Goal: Task Accomplishment & Management: Manage account settings

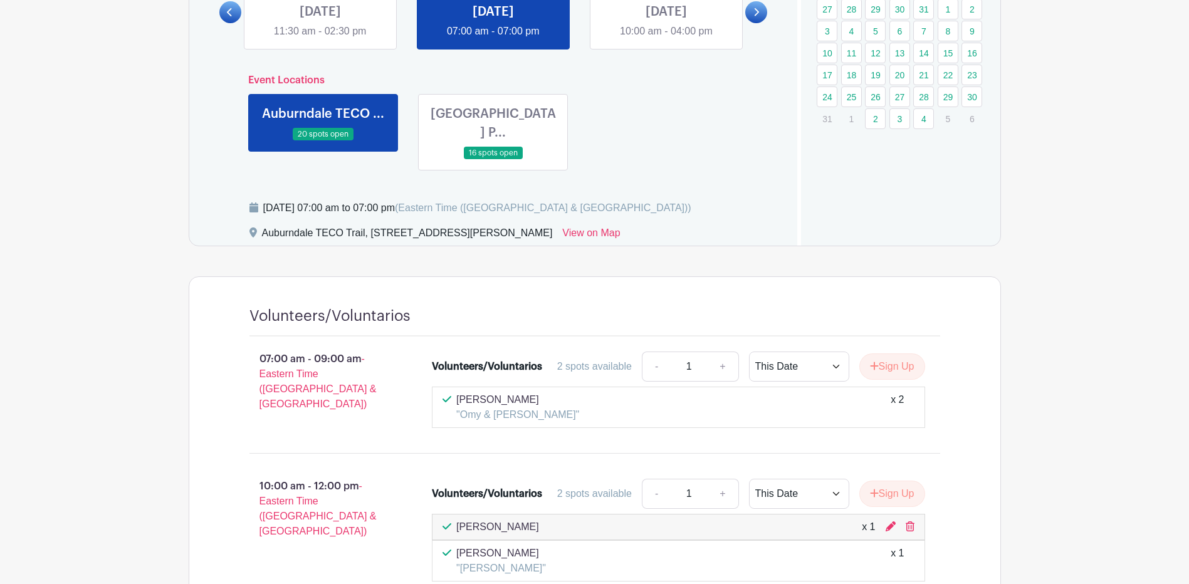
scroll to position [501, 0]
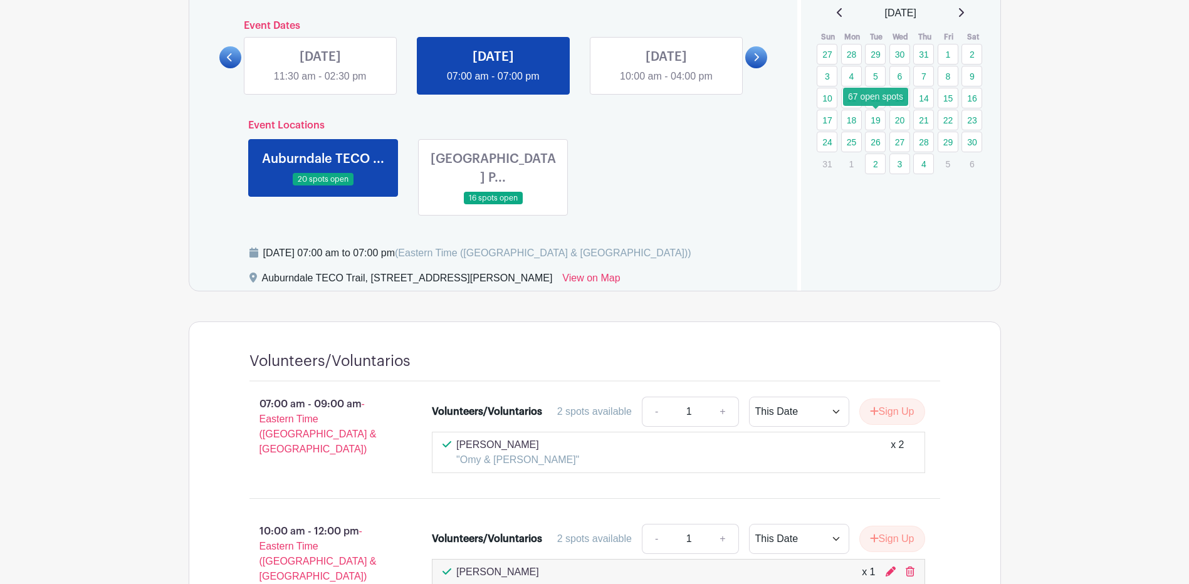
click at [878, 120] on link "19" at bounding box center [875, 120] width 21 height 21
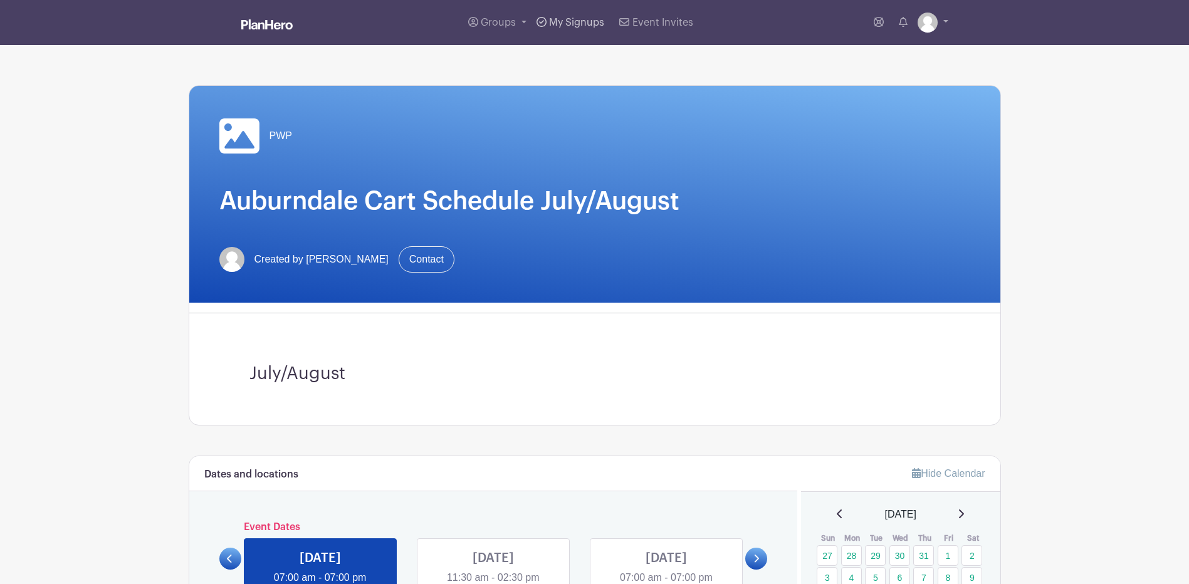
click at [578, 21] on span "My Signups" at bounding box center [576, 23] width 55 height 10
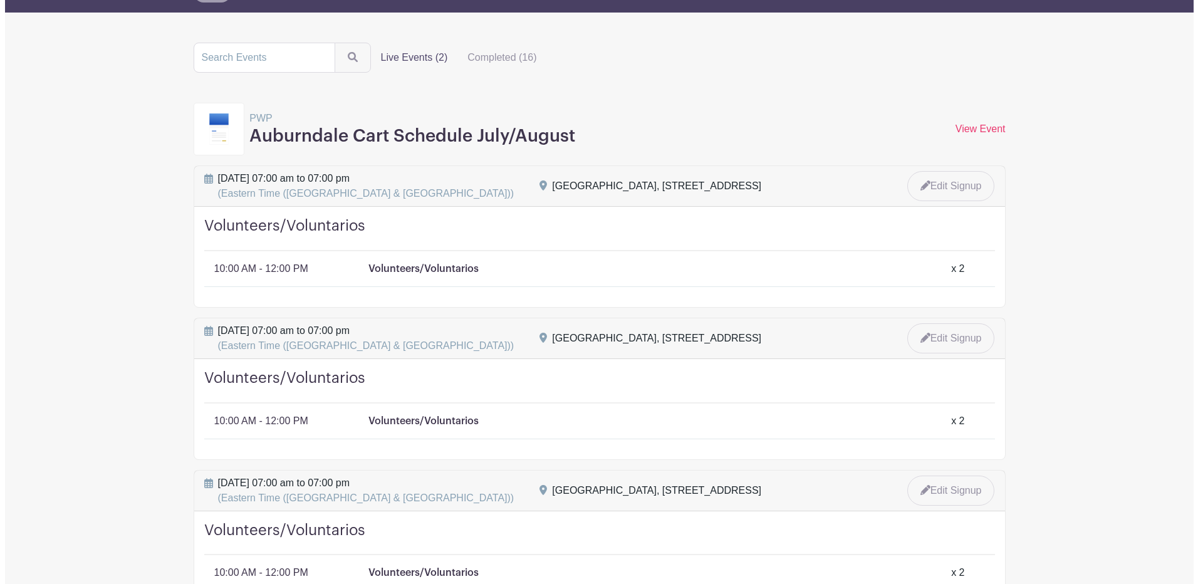
scroll to position [125, 0]
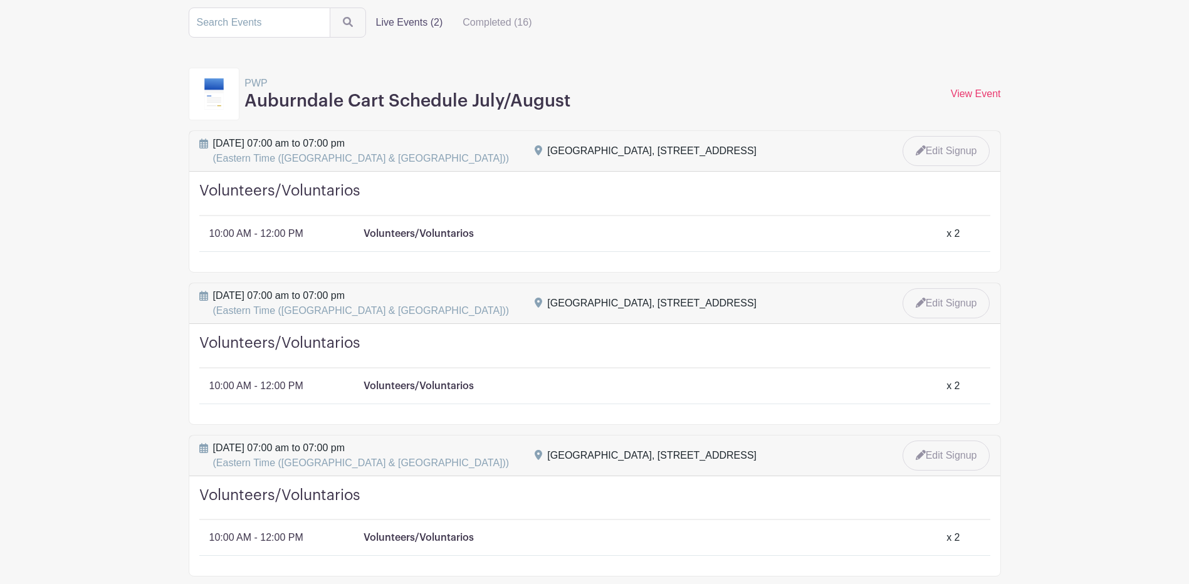
click at [879, 392] on div "10:00 AM - 12:00 PM Volunteers/Voluntarios x 2" at bounding box center [599, 385] width 781 height 15
click at [957, 387] on div "x 2" at bounding box center [952, 385] width 13 height 15
click at [956, 311] on link "Edit Signup" at bounding box center [945, 304] width 90 height 33
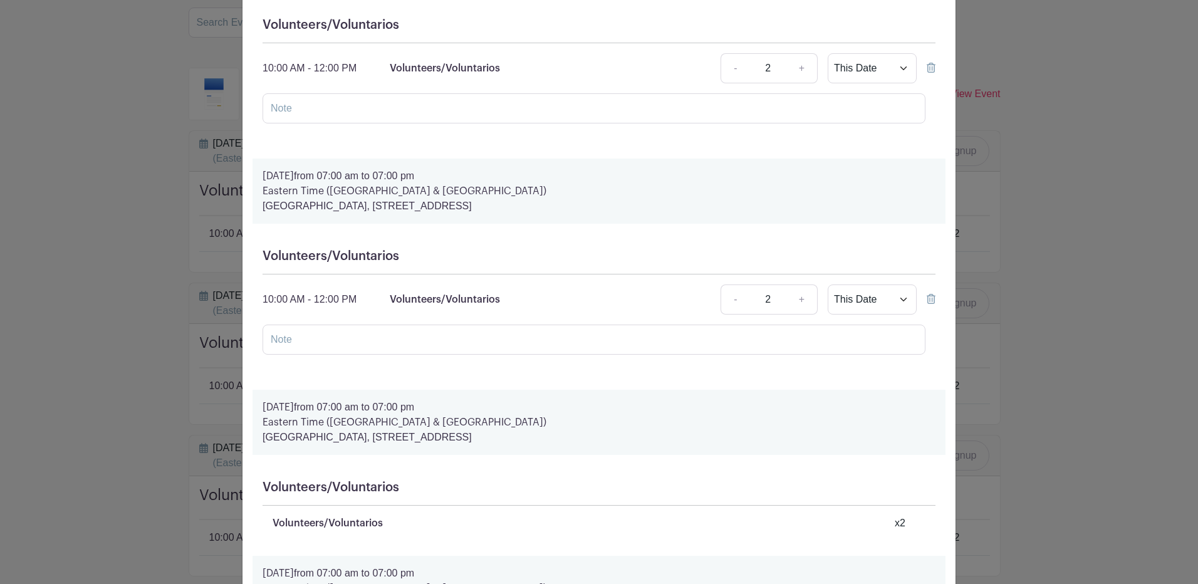
scroll to position [188, 0]
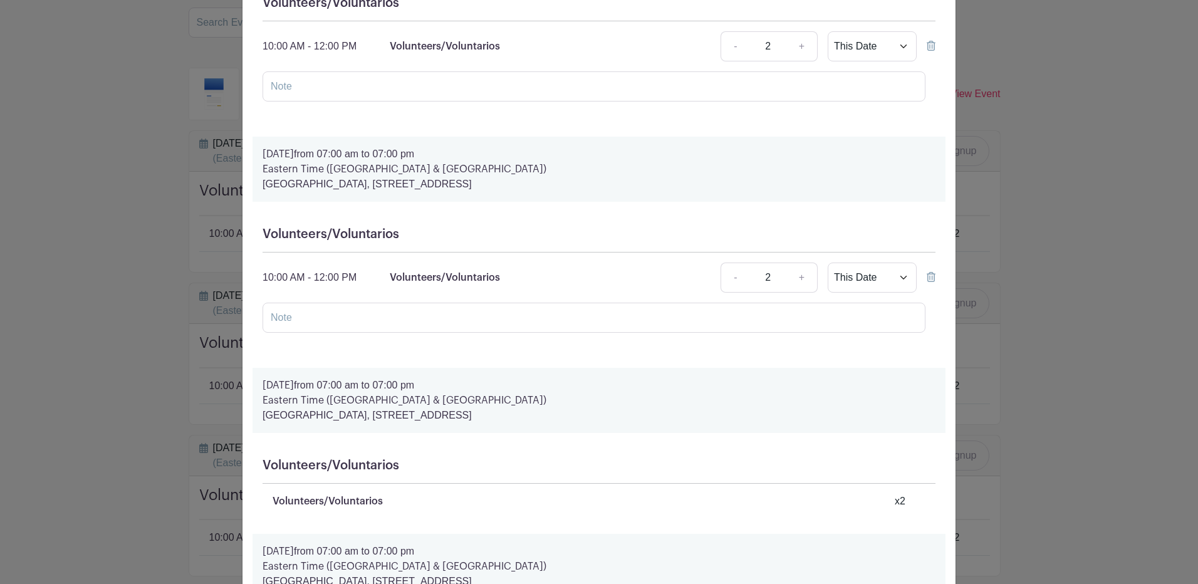
click at [928, 278] on icon at bounding box center [931, 277] width 9 height 10
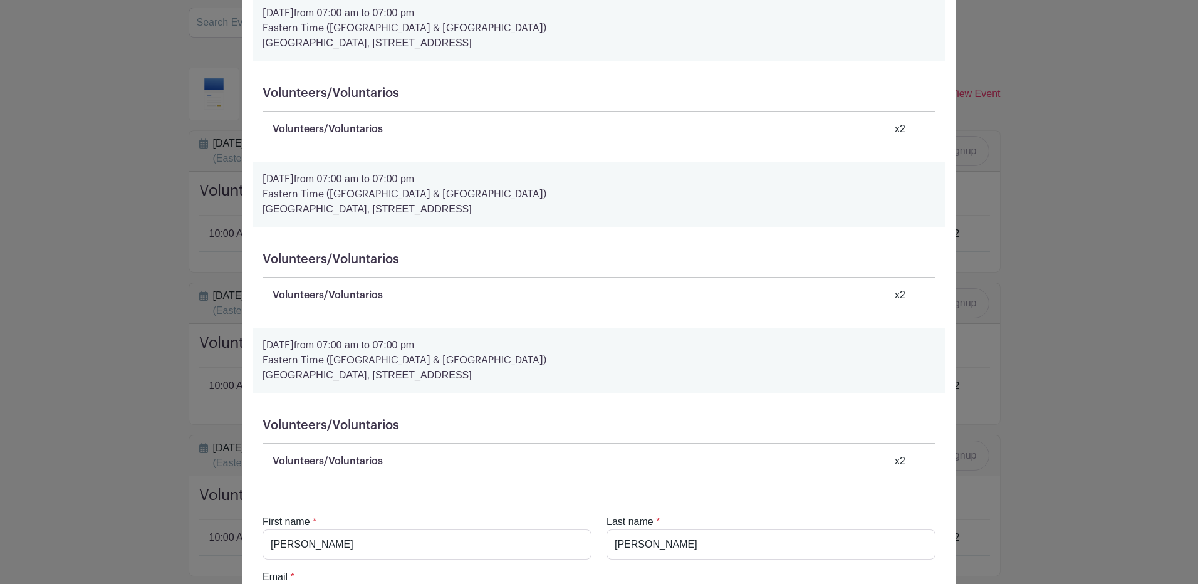
scroll to position [921, 0]
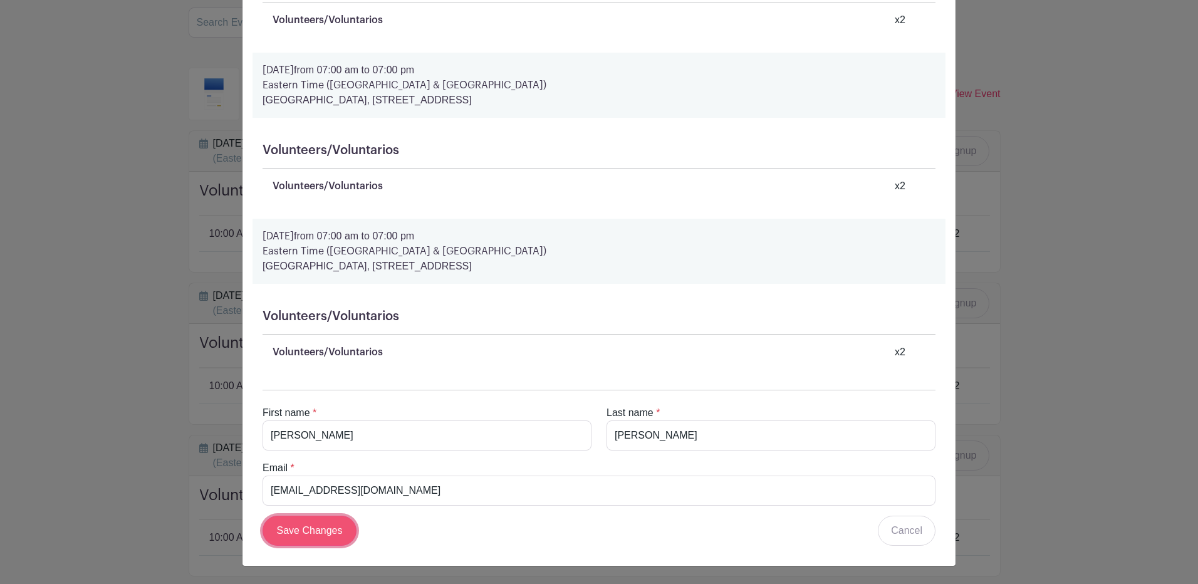
click at [313, 537] on input "Save Changes" at bounding box center [310, 531] width 94 height 30
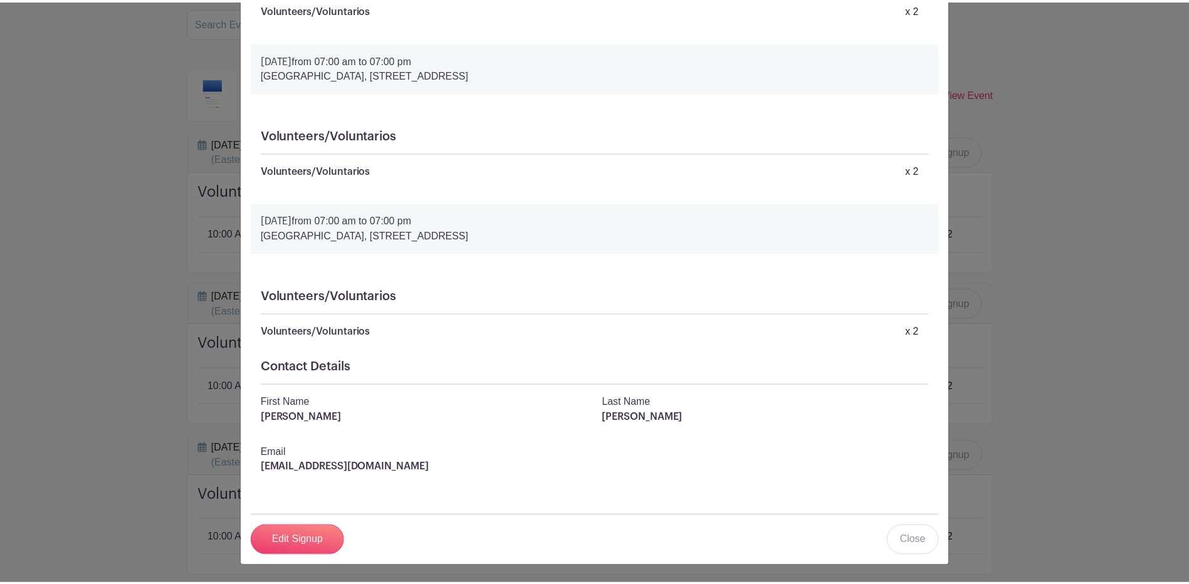
scroll to position [696, 0]
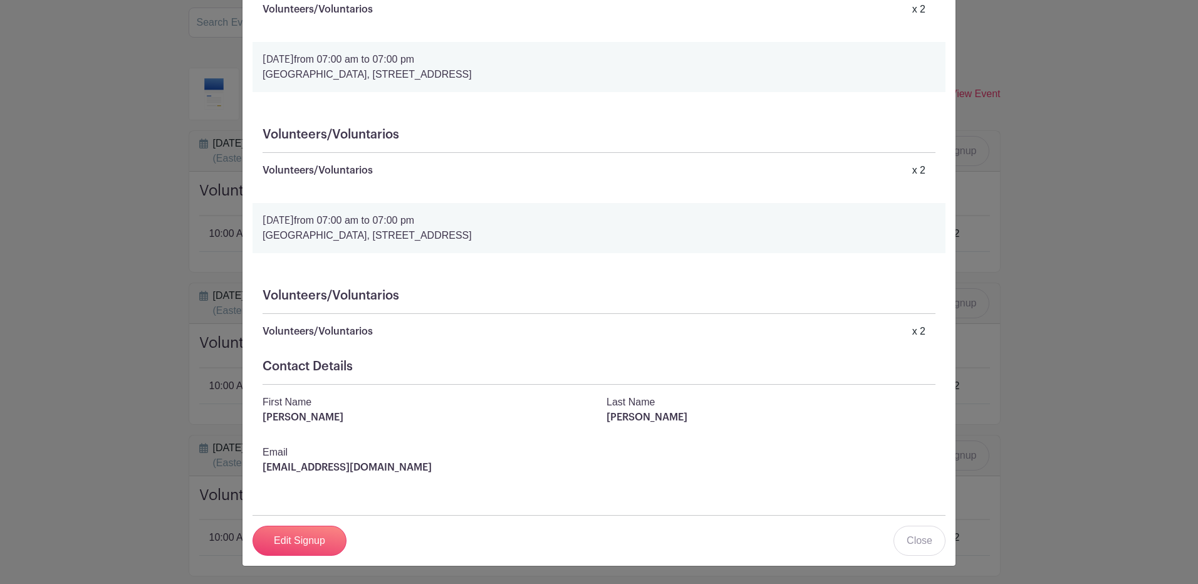
click at [1050, 226] on div "[PERSON_NAME] Signup [DATE] 07:00 am to 07:00 pm [GEOGRAPHIC_DATA], [STREET_ADD…" at bounding box center [599, 292] width 1198 height 584
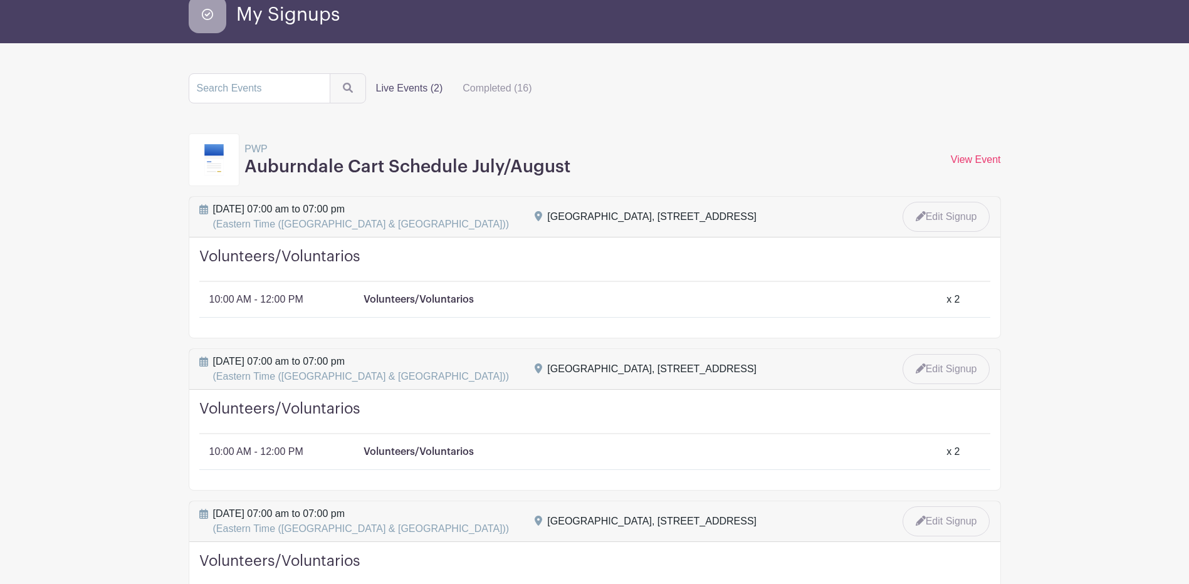
scroll to position [0, 0]
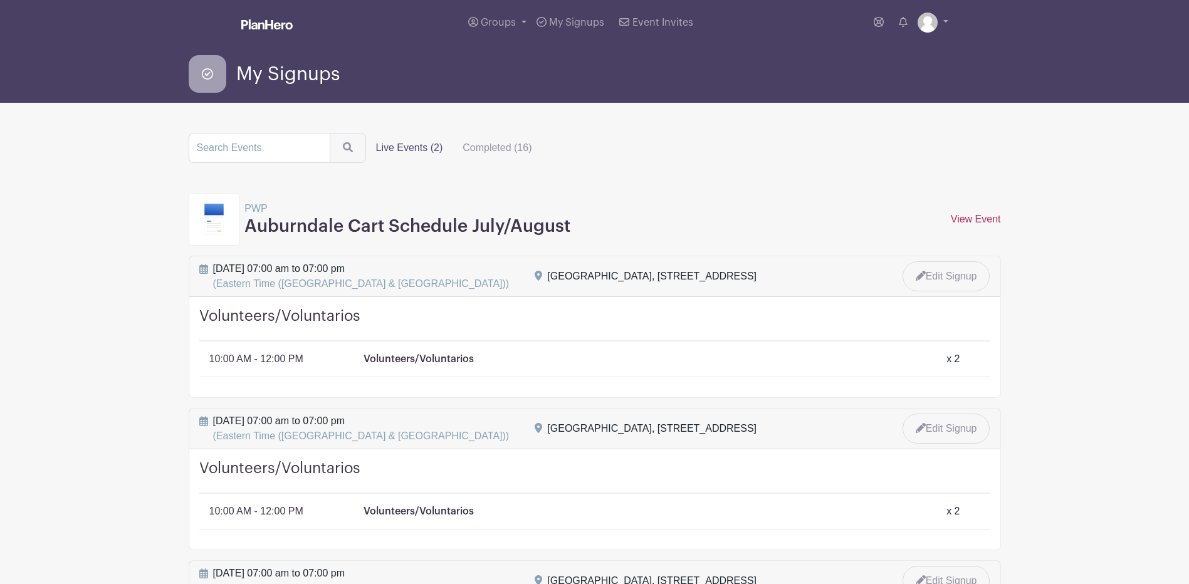
click at [986, 220] on link "View Event" at bounding box center [976, 219] width 50 height 11
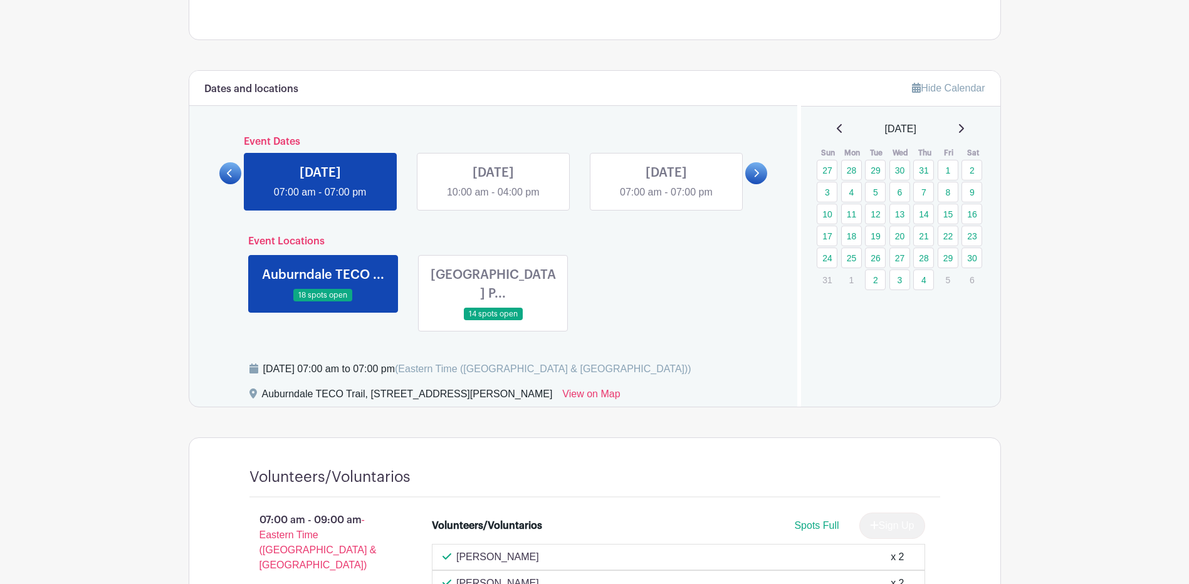
scroll to position [439, 0]
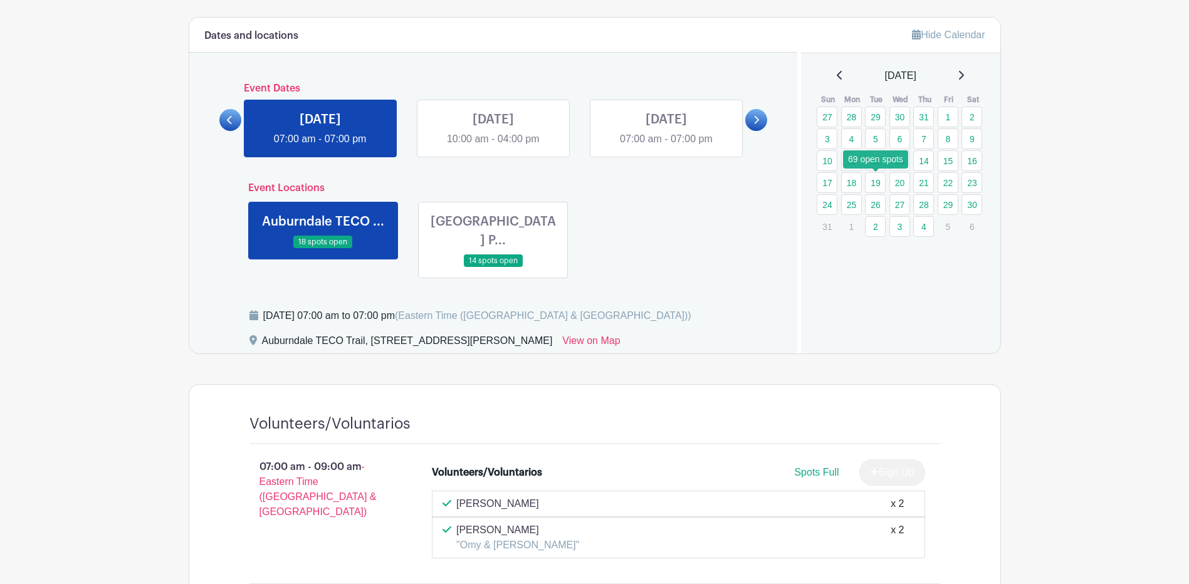
click at [874, 185] on link "19" at bounding box center [875, 182] width 21 height 21
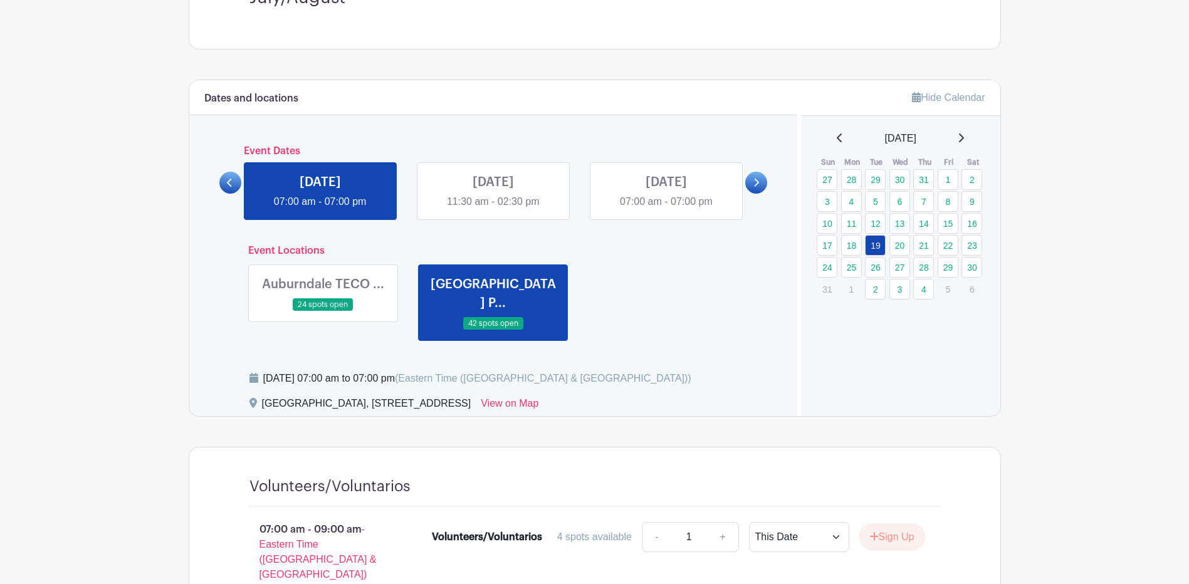
scroll to position [313, 0]
